Goal: Transaction & Acquisition: Purchase product/service

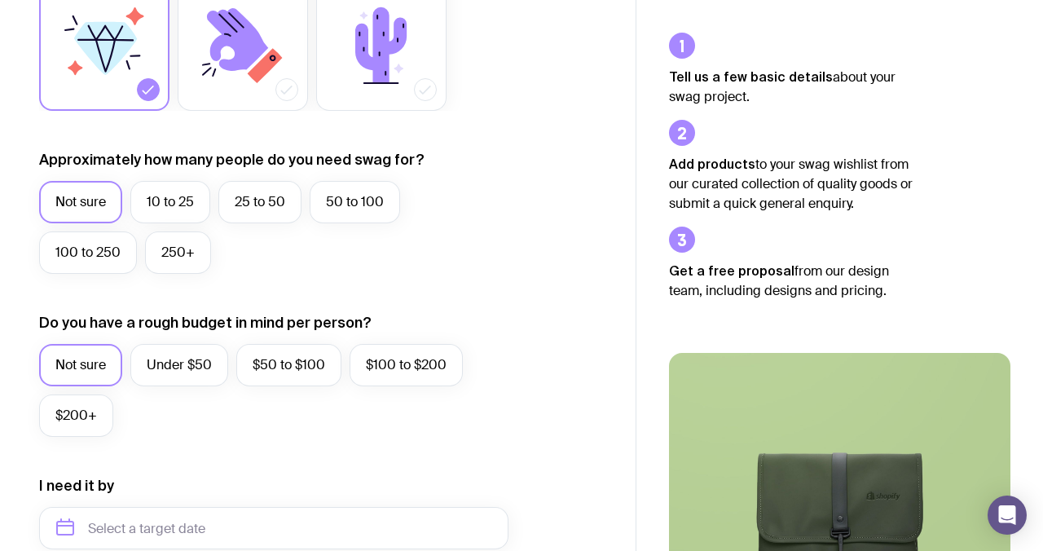
scroll to position [330, 0]
click at [153, 191] on label "10 to 25" at bounding box center [170, 201] width 80 height 42
click at [0, 0] on input "10 to 25" at bounding box center [0, 0] width 0 height 0
click at [174, 366] on label "Under $50" at bounding box center [179, 364] width 98 height 42
click at [0, 0] on input "Under $50" at bounding box center [0, 0] width 0 height 0
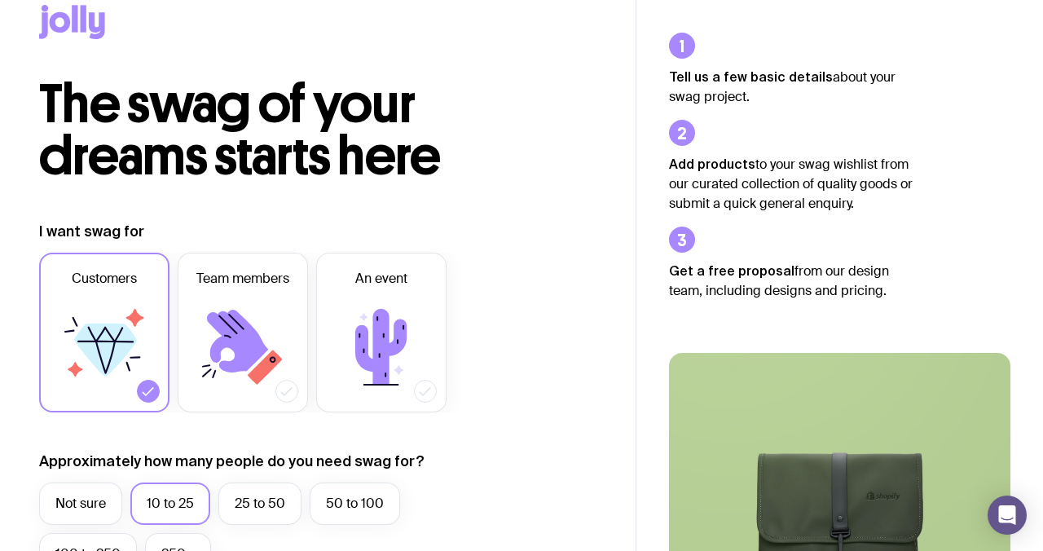
scroll to position [0, 0]
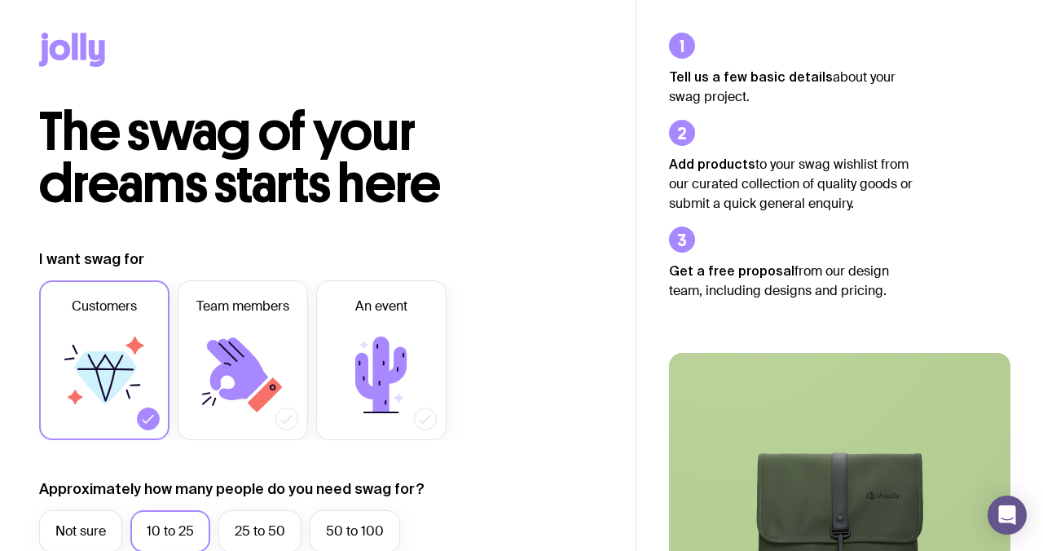
click at [77, 43] on icon at bounding box center [75, 46] width 6 height 27
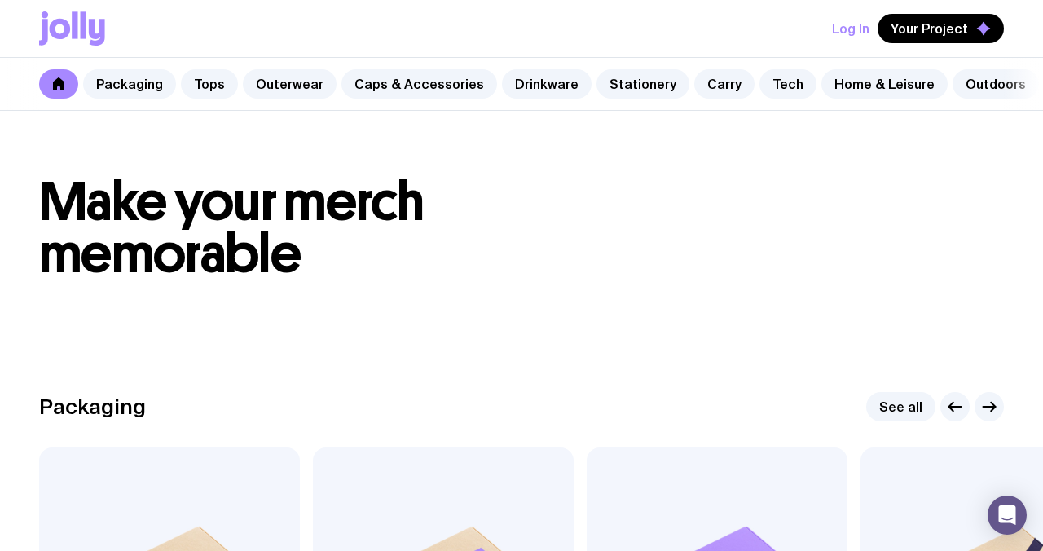
click at [52, 81] on icon at bounding box center [58, 83] width 13 height 13
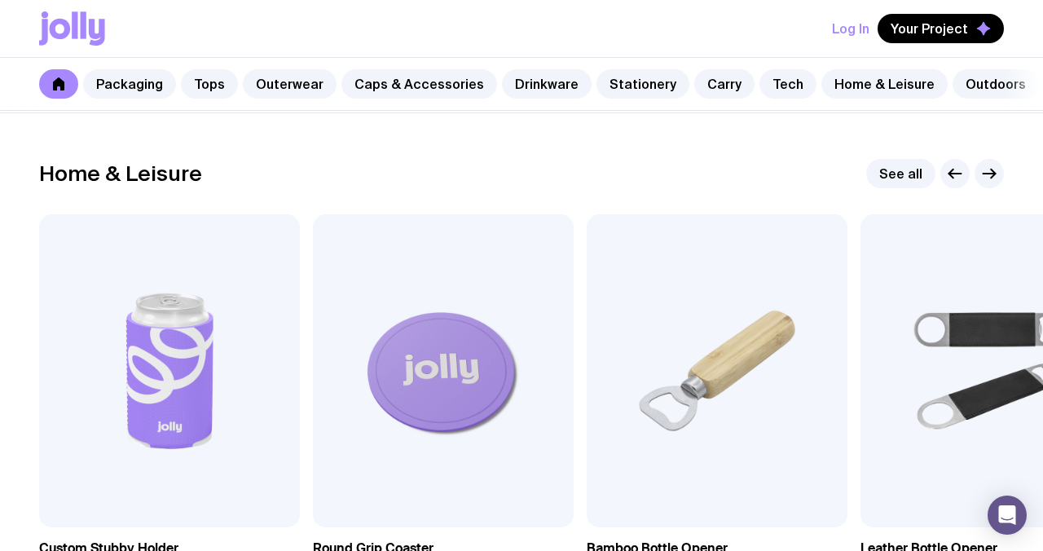
scroll to position [4484, 0]
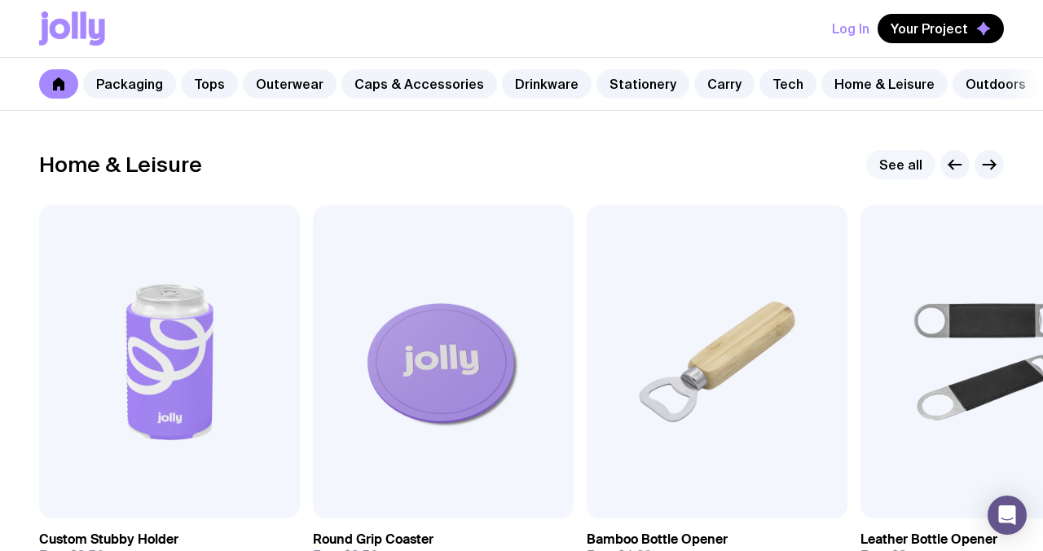
click at [893, 170] on link "See all" at bounding box center [900, 164] width 69 height 29
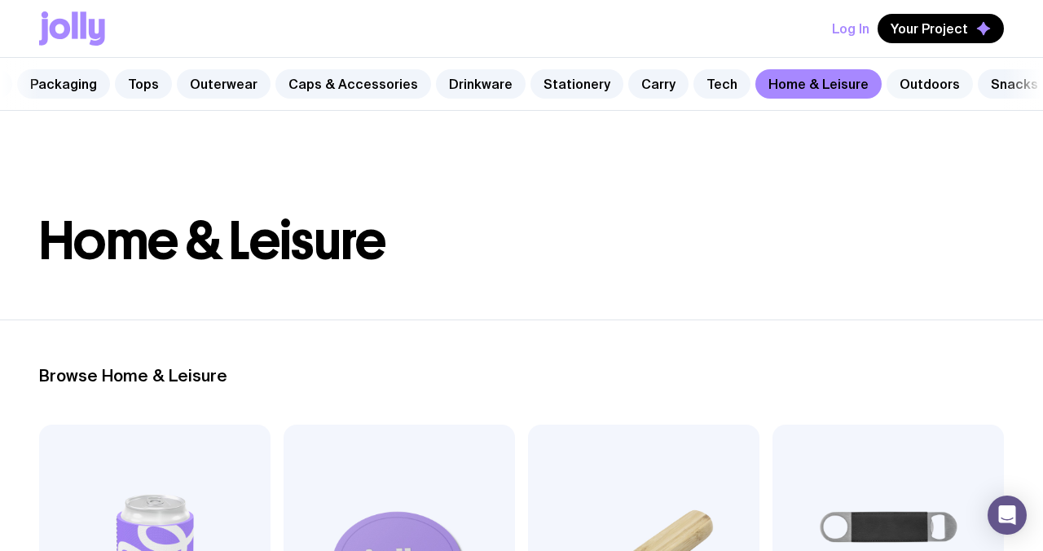
scroll to position [0, 78]
